Goal: Go to known website: Go to known website

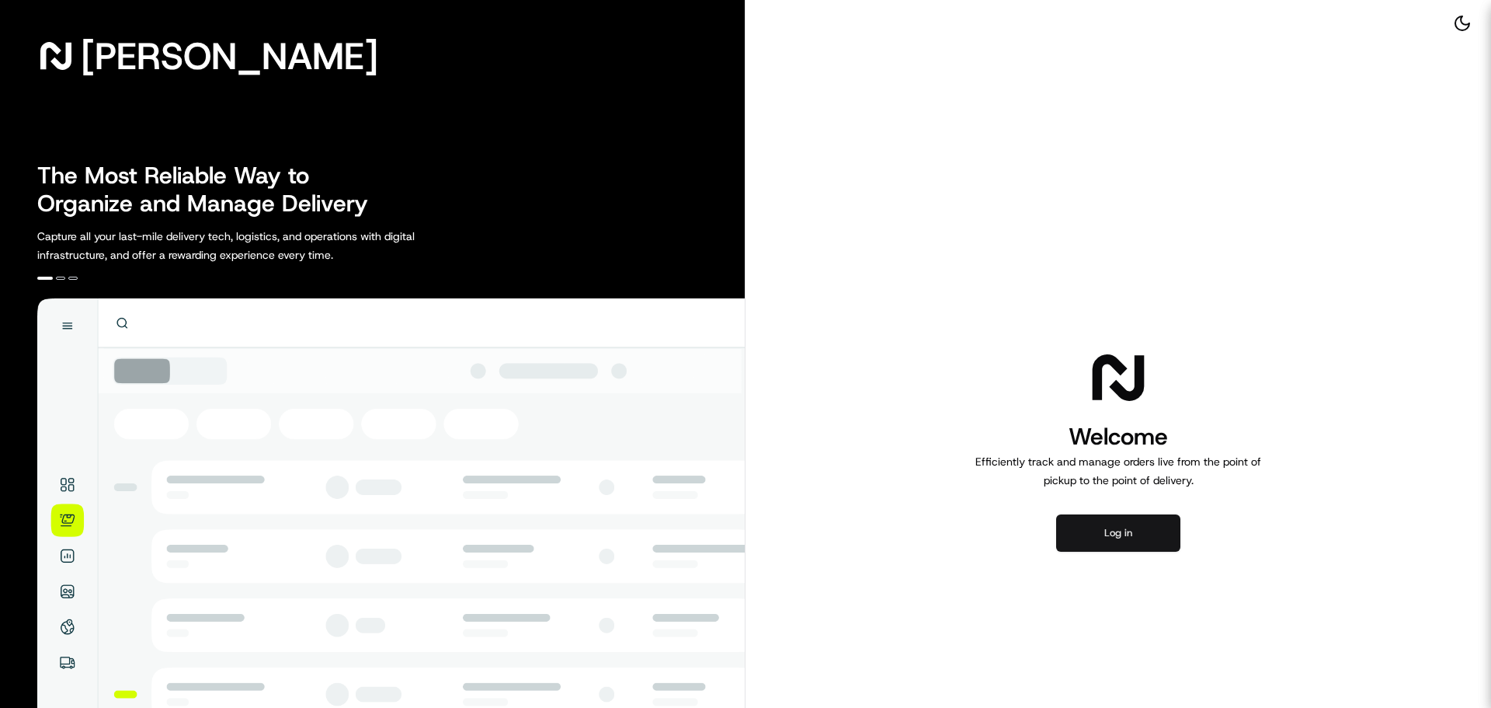
click at [1124, 526] on button "Log in" at bounding box center [1118, 532] width 124 height 37
